Goal: Task Accomplishment & Management: Manage account settings

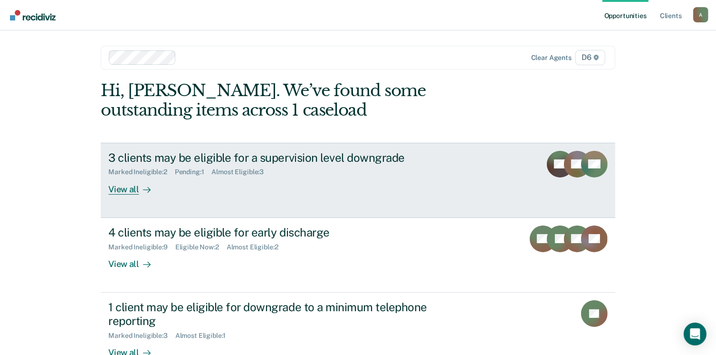
click at [121, 192] on div "View all" at bounding box center [134, 185] width 53 height 19
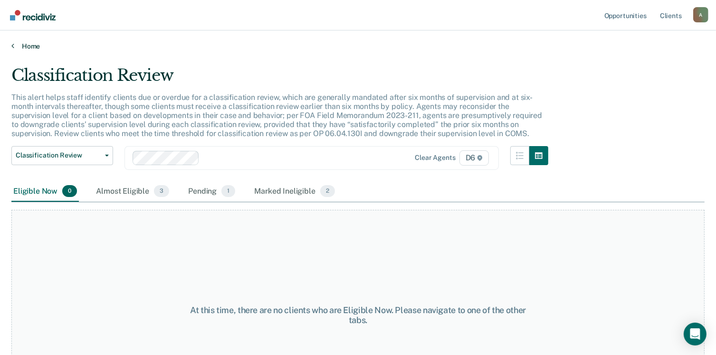
click at [28, 46] on link "Home" at bounding box center [358, 46] width 694 height 9
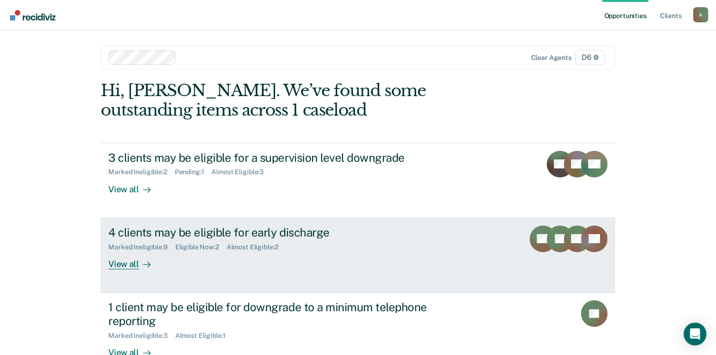
click at [126, 265] on div "View all" at bounding box center [134, 260] width 53 height 19
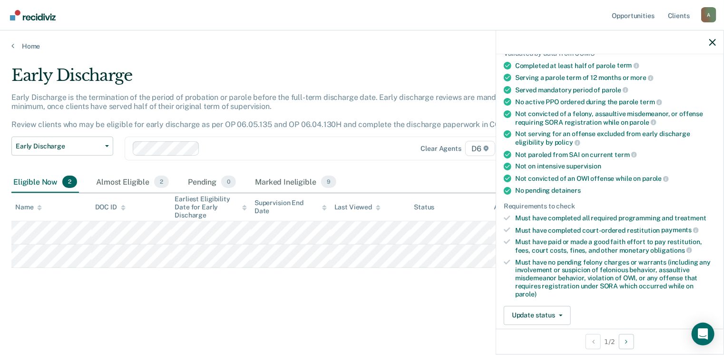
scroll to position [95, 0]
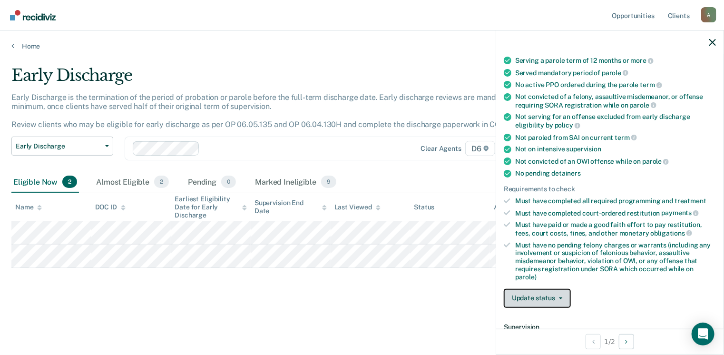
click at [561, 295] on button "Update status" at bounding box center [536, 298] width 67 height 19
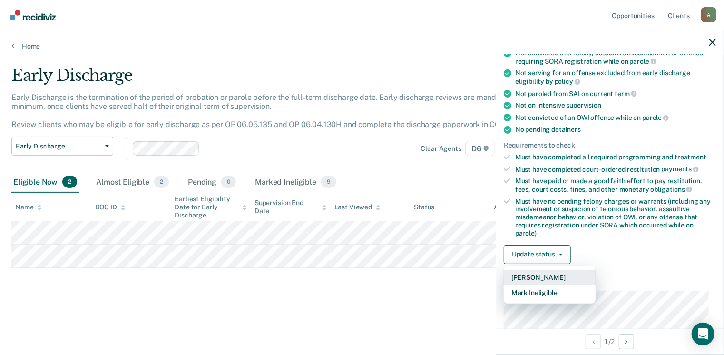
scroll to position [238, 0]
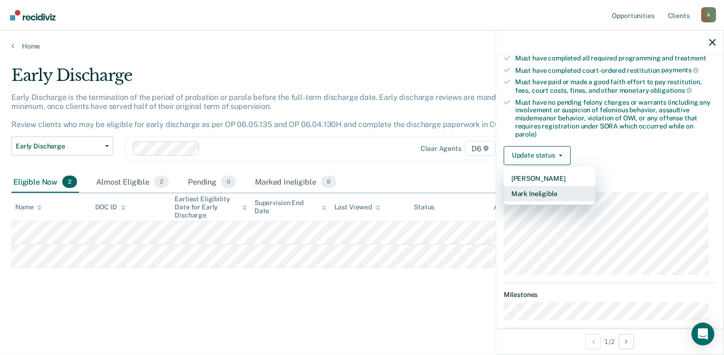
click at [540, 192] on button "Mark Ineligible" at bounding box center [549, 193] width 92 height 15
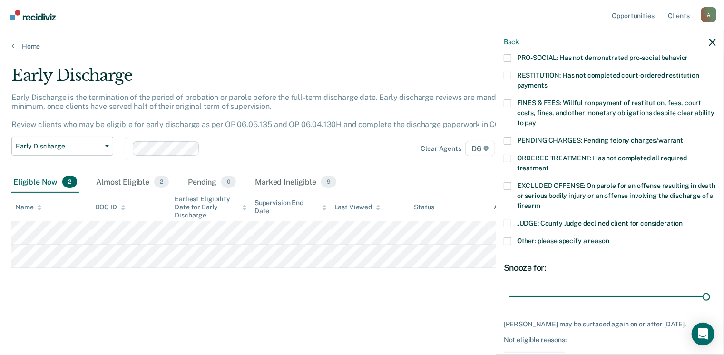
drag, startPoint x: 572, startPoint y: 285, endPoint x: 676, endPoint y: 235, distance: 115.2
type input "90"
click at [710, 288] on input "range" at bounding box center [609, 296] width 201 height 17
click at [508, 155] on span at bounding box center [507, 159] width 8 height 8
click at [549, 164] on input "ORDERED TREATMENT: Has not completed all required treatment" at bounding box center [549, 164] width 0 height 0
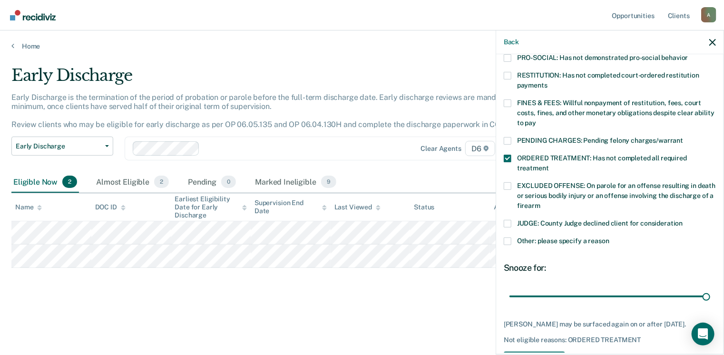
click at [507, 182] on span at bounding box center [507, 186] width 8 height 8
click at [540, 202] on input "EXCLUDED OFFENSE: On parole for an offense resulting in death or serious bodily…" at bounding box center [540, 202] width 0 height 0
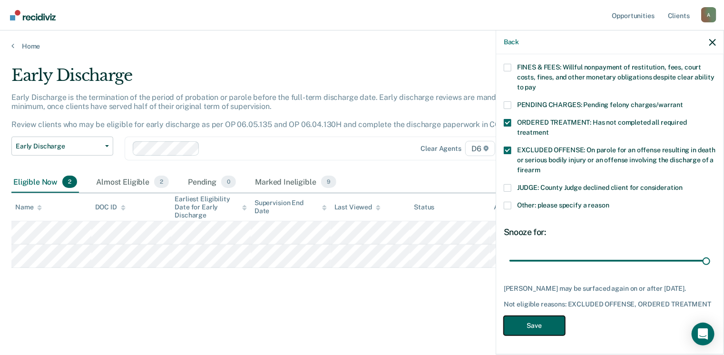
click at [540, 324] on button "Save" at bounding box center [533, 325] width 61 height 19
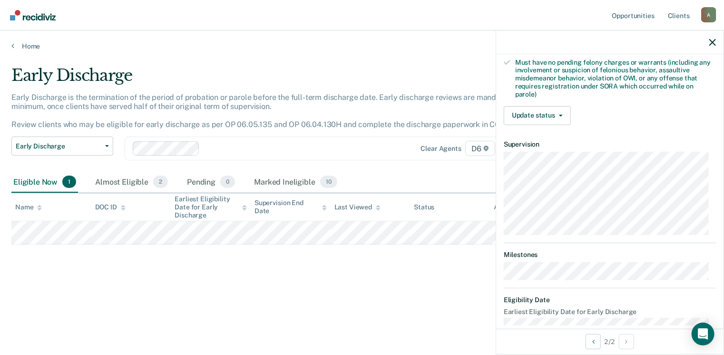
scroll to position [289, 0]
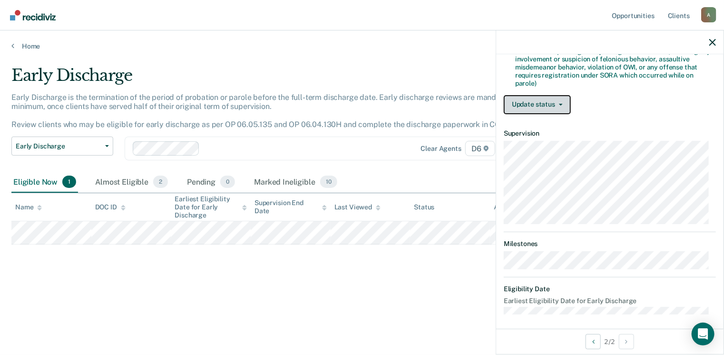
click at [544, 99] on button "Update status" at bounding box center [536, 104] width 67 height 19
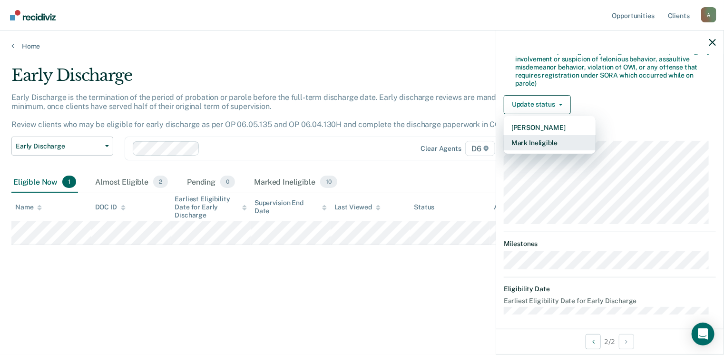
click at [544, 137] on button "Mark Ineligible" at bounding box center [549, 142] width 92 height 15
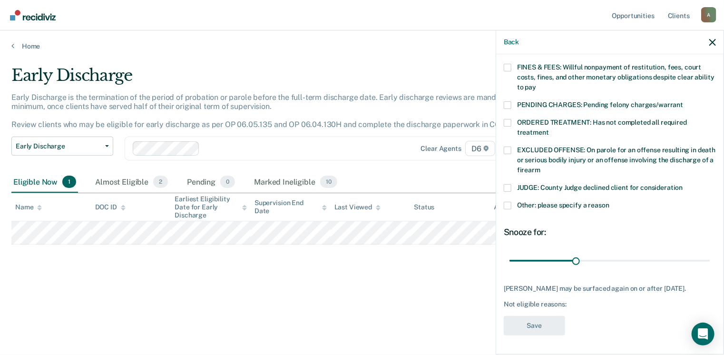
scroll to position [270, 0]
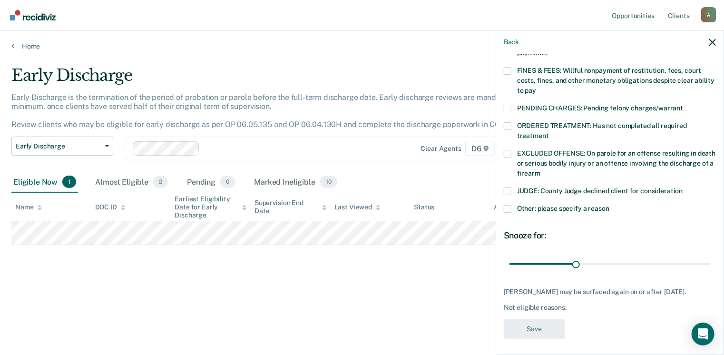
click at [511, 136] on div "ORDERED TREATMENT: Has not completed all required treatment" at bounding box center [609, 136] width 212 height 28
click at [510, 150] on span at bounding box center [507, 154] width 8 height 8
click at [540, 170] on input "EXCLUDED OFFENSE: On parole for an offense resulting in death or serious bodily…" at bounding box center [540, 170] width 0 height 0
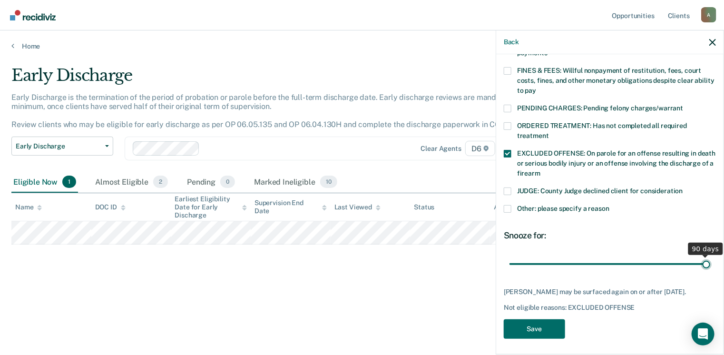
drag, startPoint x: 573, startPoint y: 256, endPoint x: 726, endPoint y: 238, distance: 154.7
type input "90"
click at [710, 256] on input "range" at bounding box center [609, 264] width 201 height 17
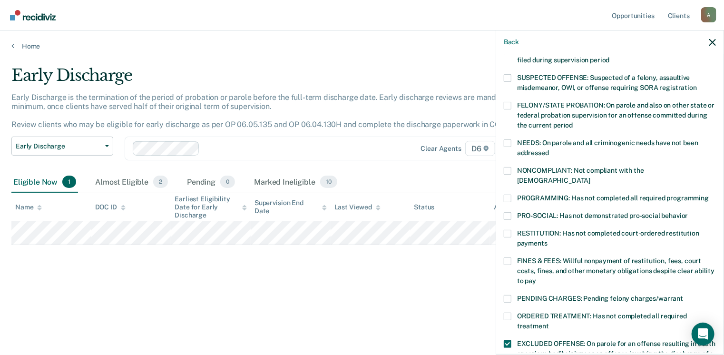
scroll to position [32, 0]
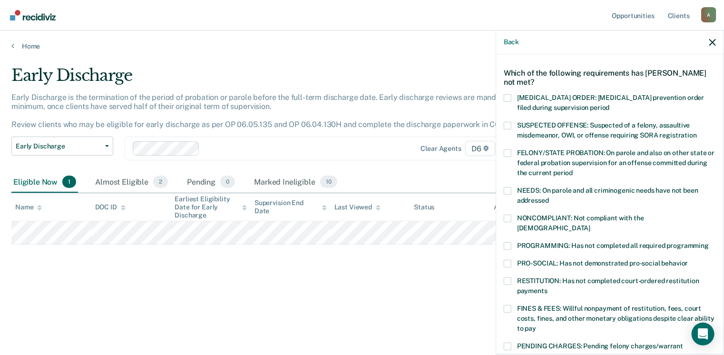
click at [506, 189] on span at bounding box center [507, 191] width 8 height 8
click at [549, 197] on input "NEEDS: On parole and all criminogenic needs have not been addressed" at bounding box center [549, 197] width 0 height 0
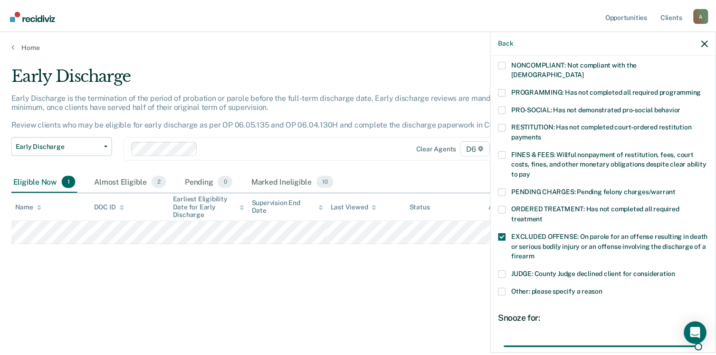
scroll to position [270, 0]
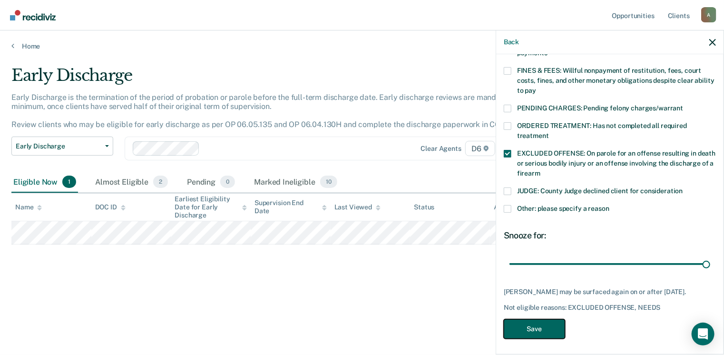
click at [540, 326] on button "Save" at bounding box center [533, 328] width 61 height 19
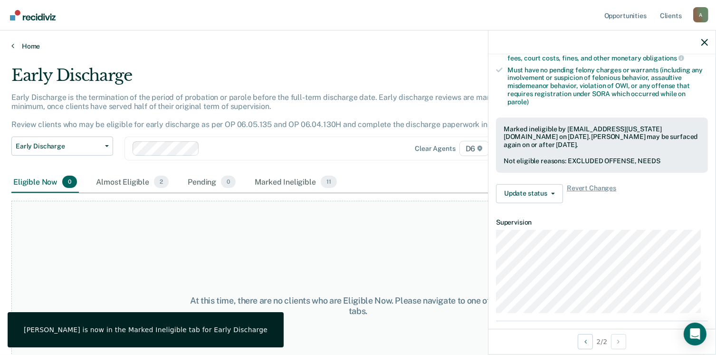
click at [25, 43] on link "Home" at bounding box center [358, 46] width 694 height 9
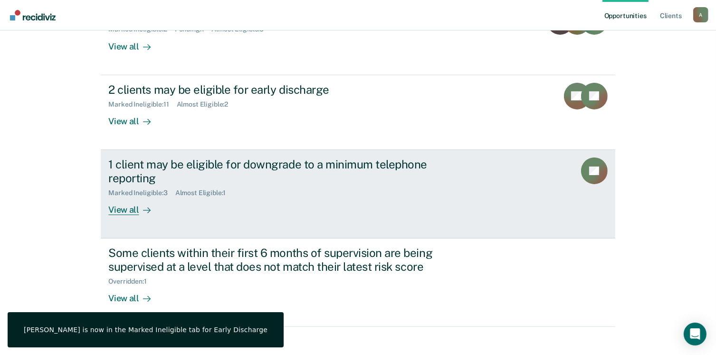
scroll to position [152, 0]
